Goal: Find specific page/section: Find specific page/section

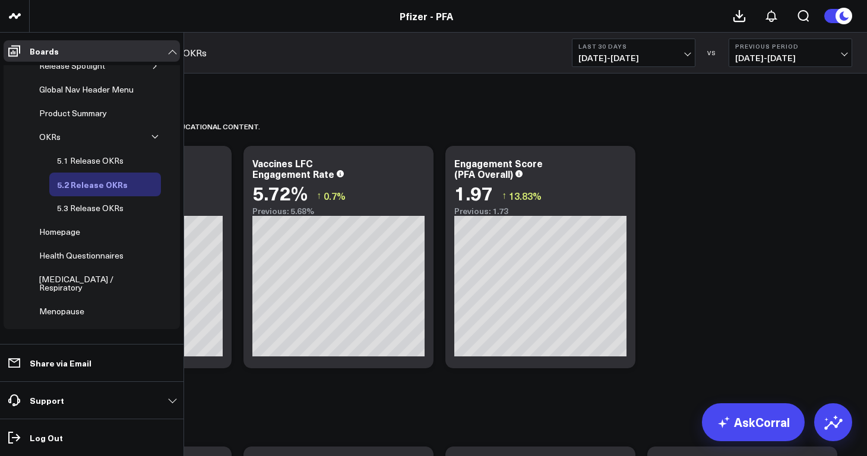
scroll to position [66, 0]
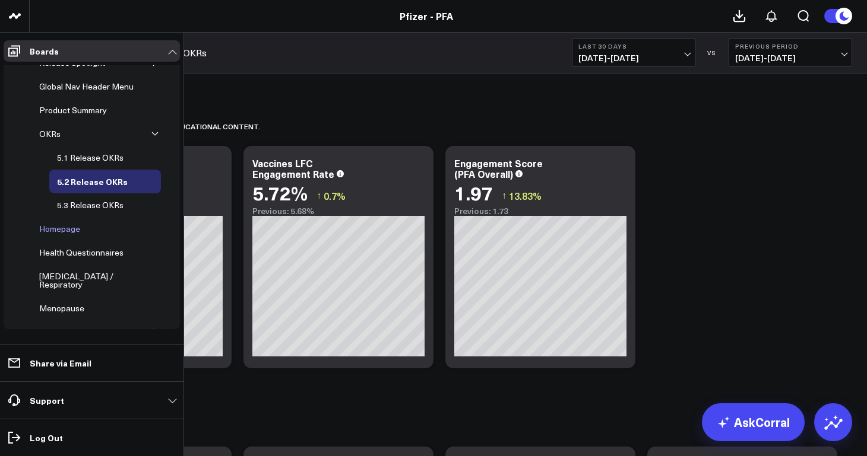
click at [70, 231] on div "Homepage" at bounding box center [59, 229] width 47 height 14
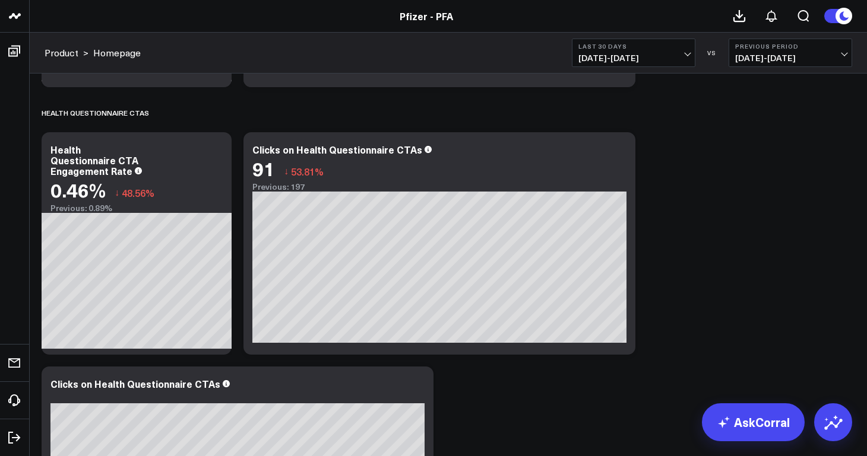
scroll to position [1815, 0]
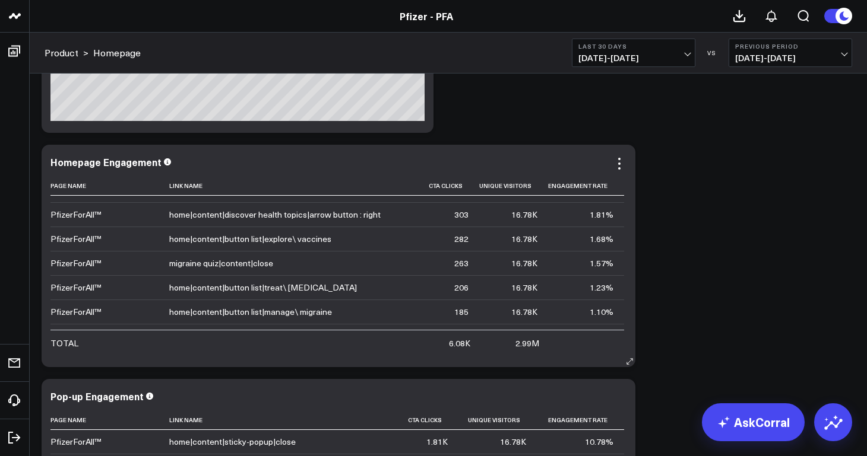
scroll to position [0, 0]
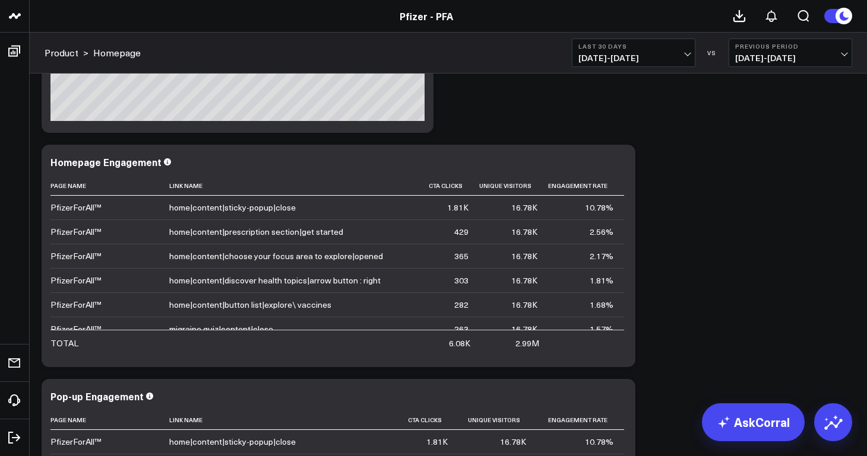
click at [624, 58] on span "[DATE] - [DATE]" at bounding box center [633, 57] width 110 height 9
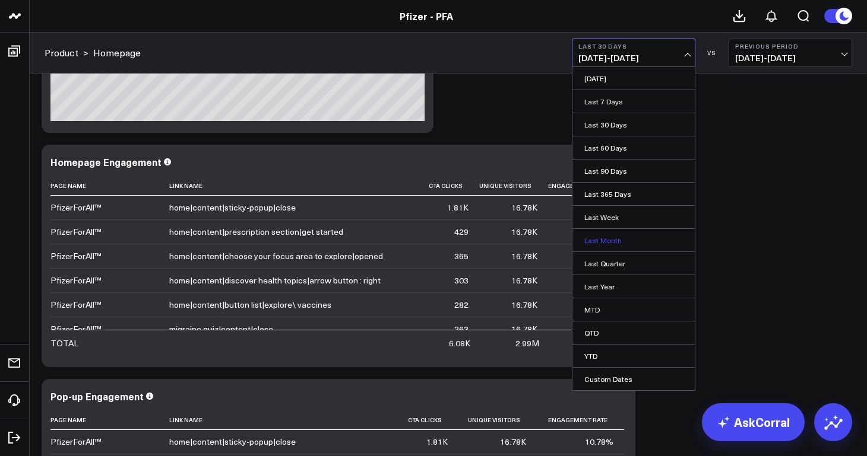
click at [613, 242] on link "Last Month" at bounding box center [633, 240] width 122 height 23
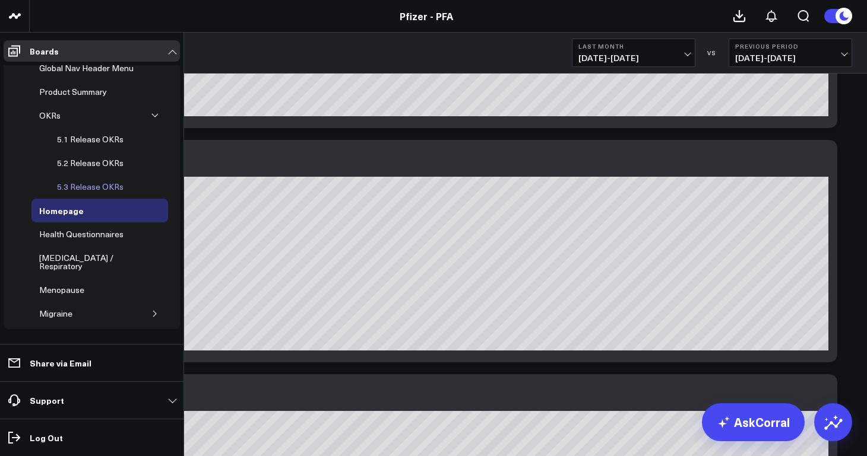
scroll to position [91, 0]
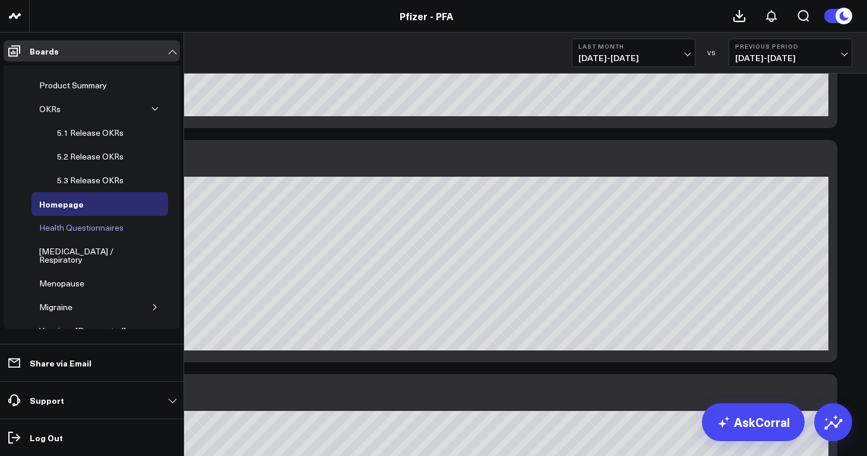
click at [80, 226] on div "Health Questionnaires" at bounding box center [81, 228] width 90 height 14
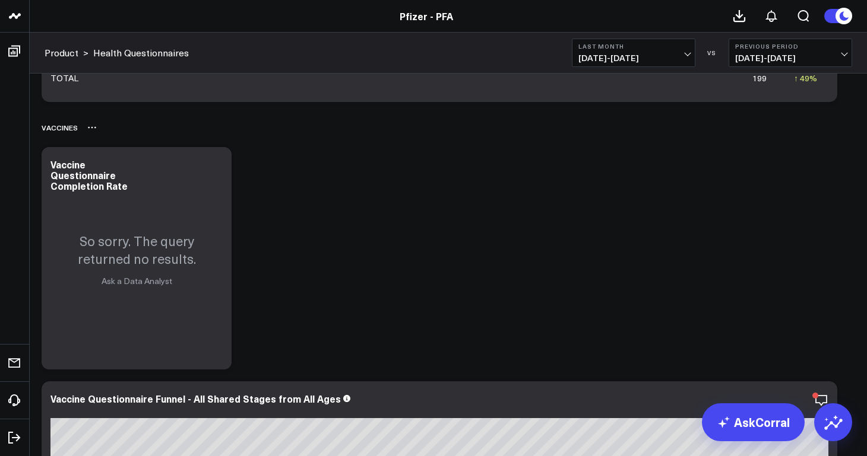
scroll to position [3550, 0]
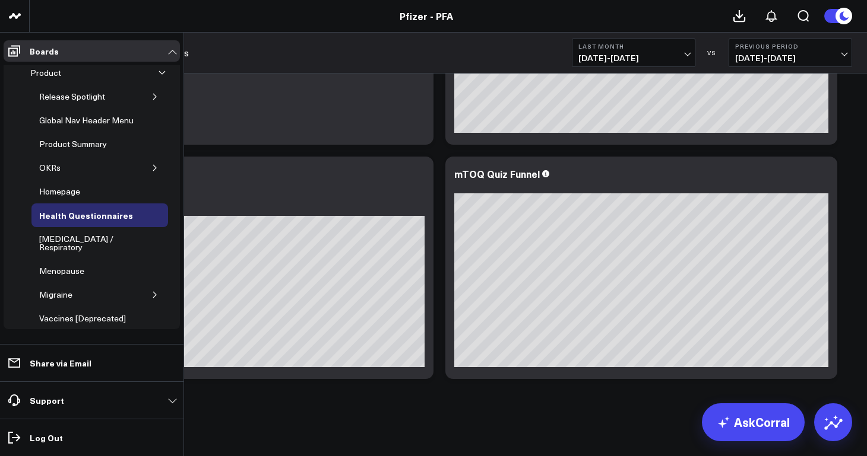
scroll to position [47, 0]
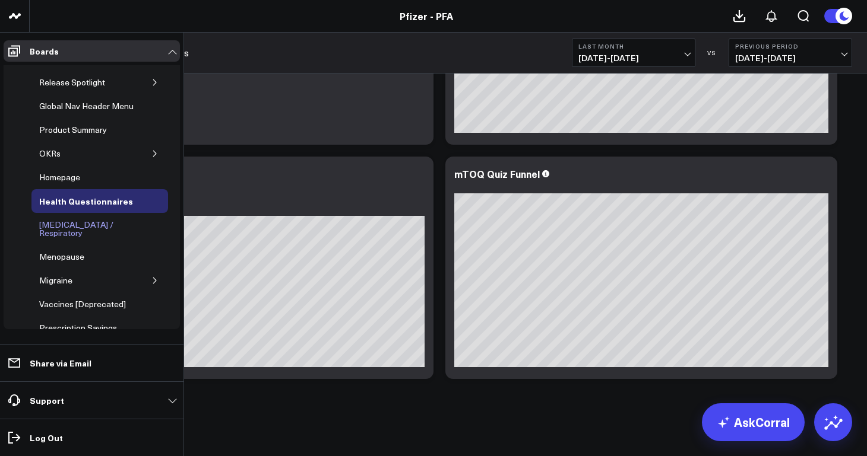
click at [104, 228] on div "[MEDICAL_DATA] / Respiratory" at bounding box center [96, 229] width 120 height 23
